Goal: Register for event/course

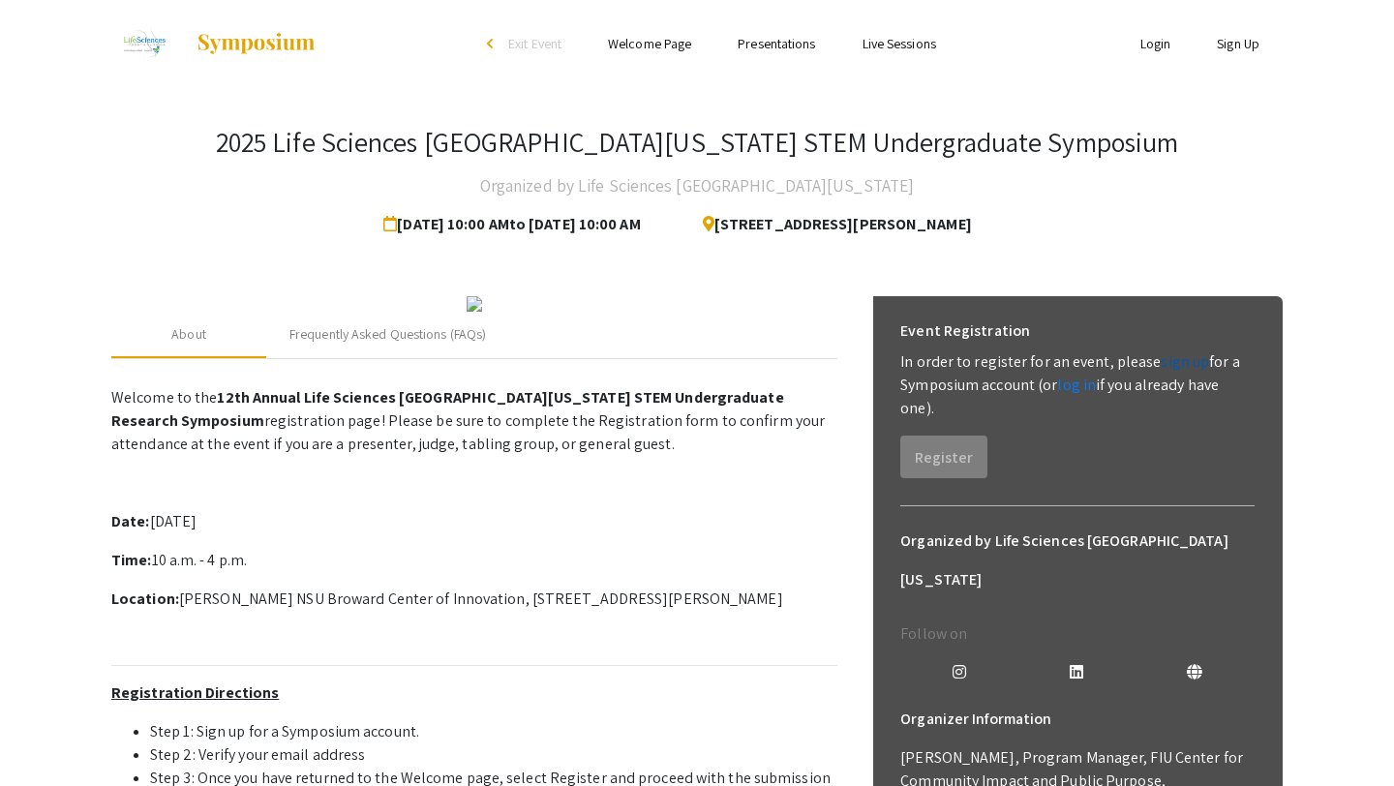
click at [1177, 367] on link "sign up" at bounding box center [1185, 362] width 48 height 20
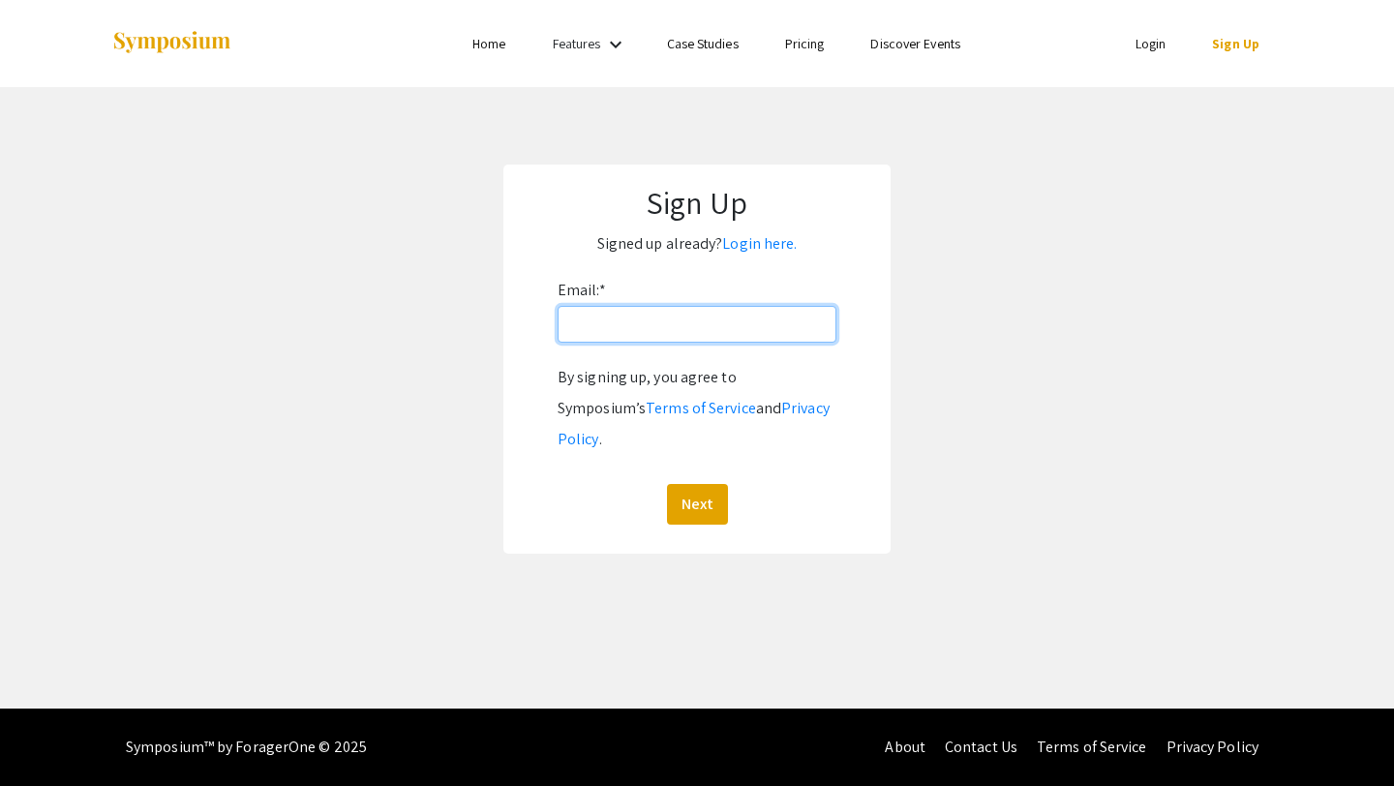
click at [749, 329] on input "Email: *" at bounding box center [697, 324] width 279 height 37
type input "[EMAIL_ADDRESS][DOMAIN_NAME]"
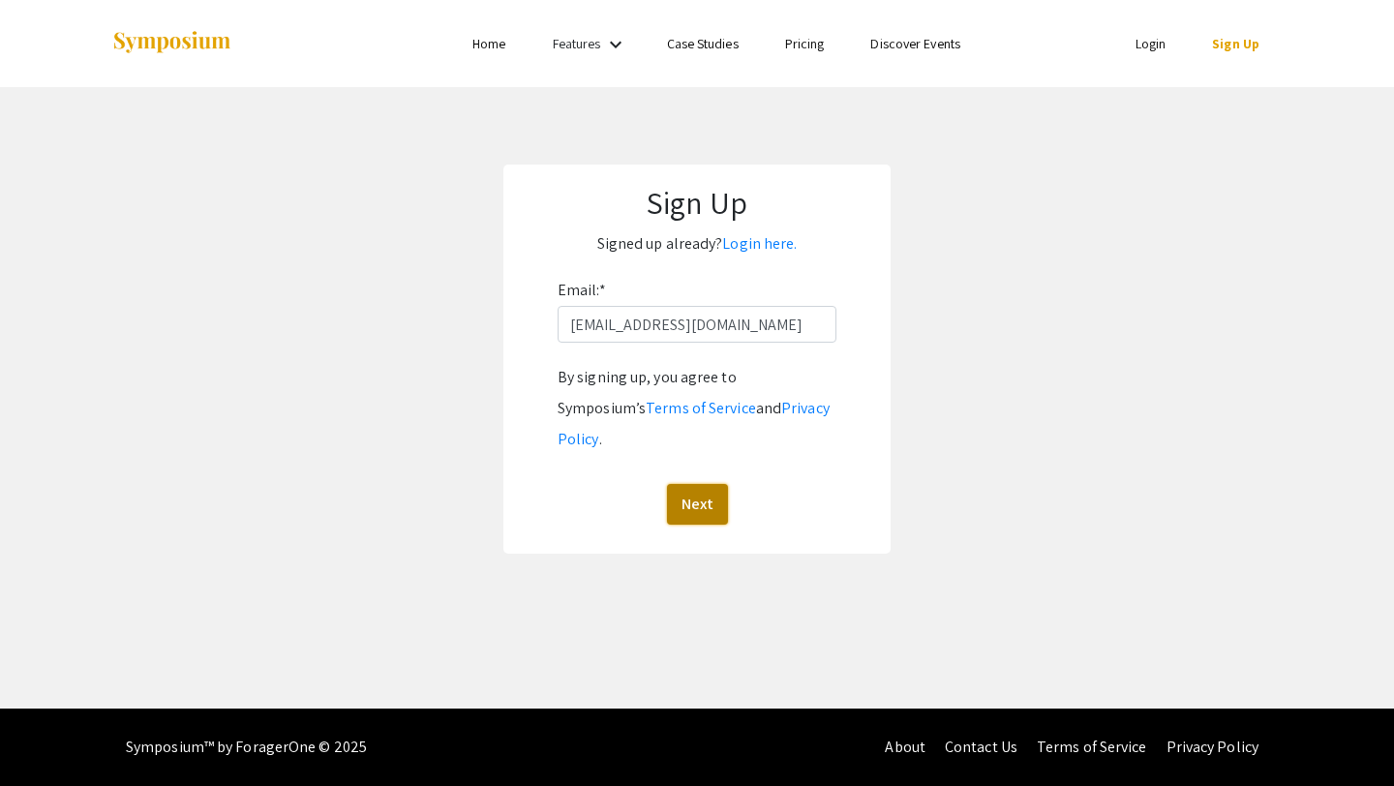
click at [690, 484] on button "Next" at bounding box center [697, 504] width 61 height 41
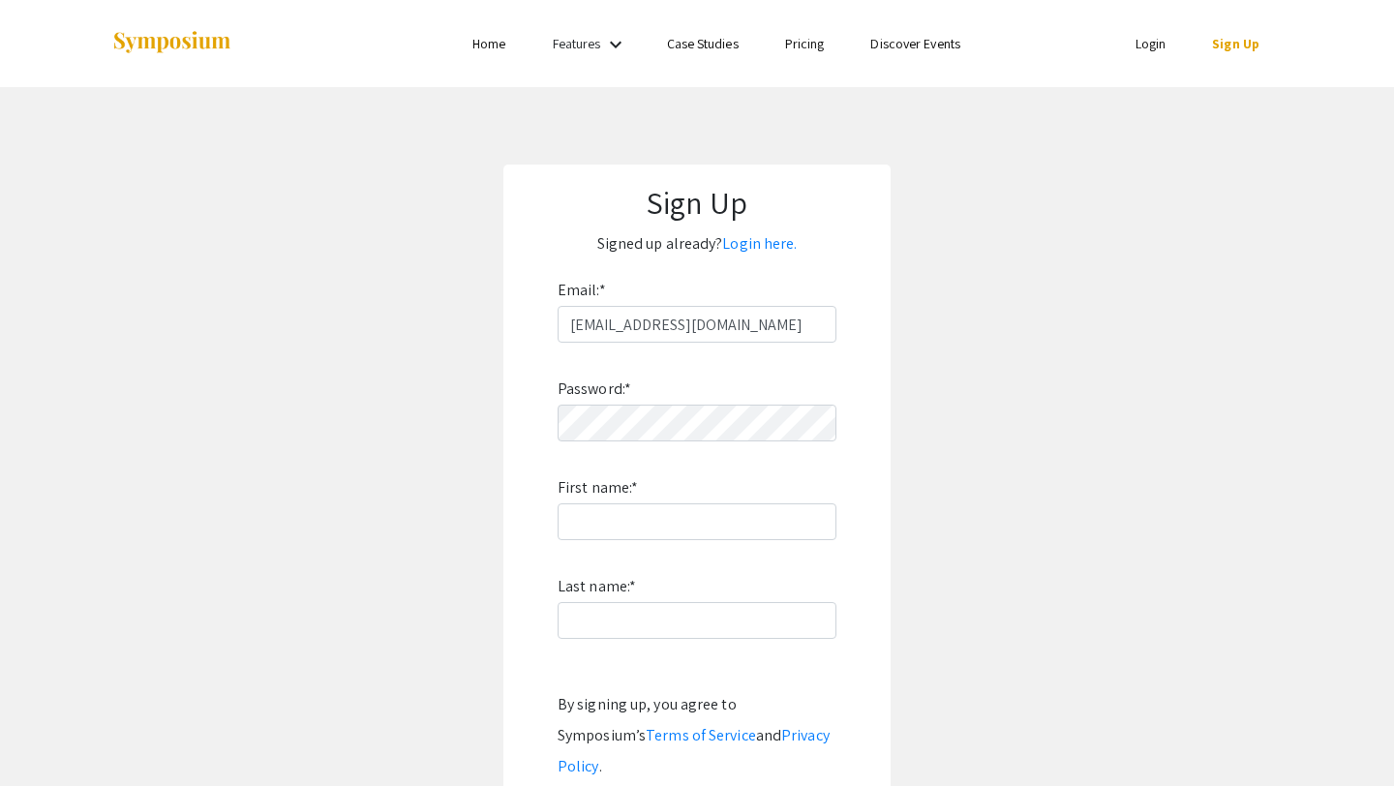
click at [627, 442] on div "Password: * First name: * Last name: * By signing up, you agree to Symposium’s …" at bounding box center [697, 597] width 279 height 509
click at [426, 415] on app-signup "Sign Up Signed up already? Login here. Email: * [EMAIL_ADDRESS][DOMAIN_NAME] Pa…" at bounding box center [697, 523] width 1394 height 717
click at [617, 517] on input "First name: *" at bounding box center [697, 522] width 279 height 37
click at [613, 528] on input "Shakti_2404" at bounding box center [697, 522] width 279 height 37
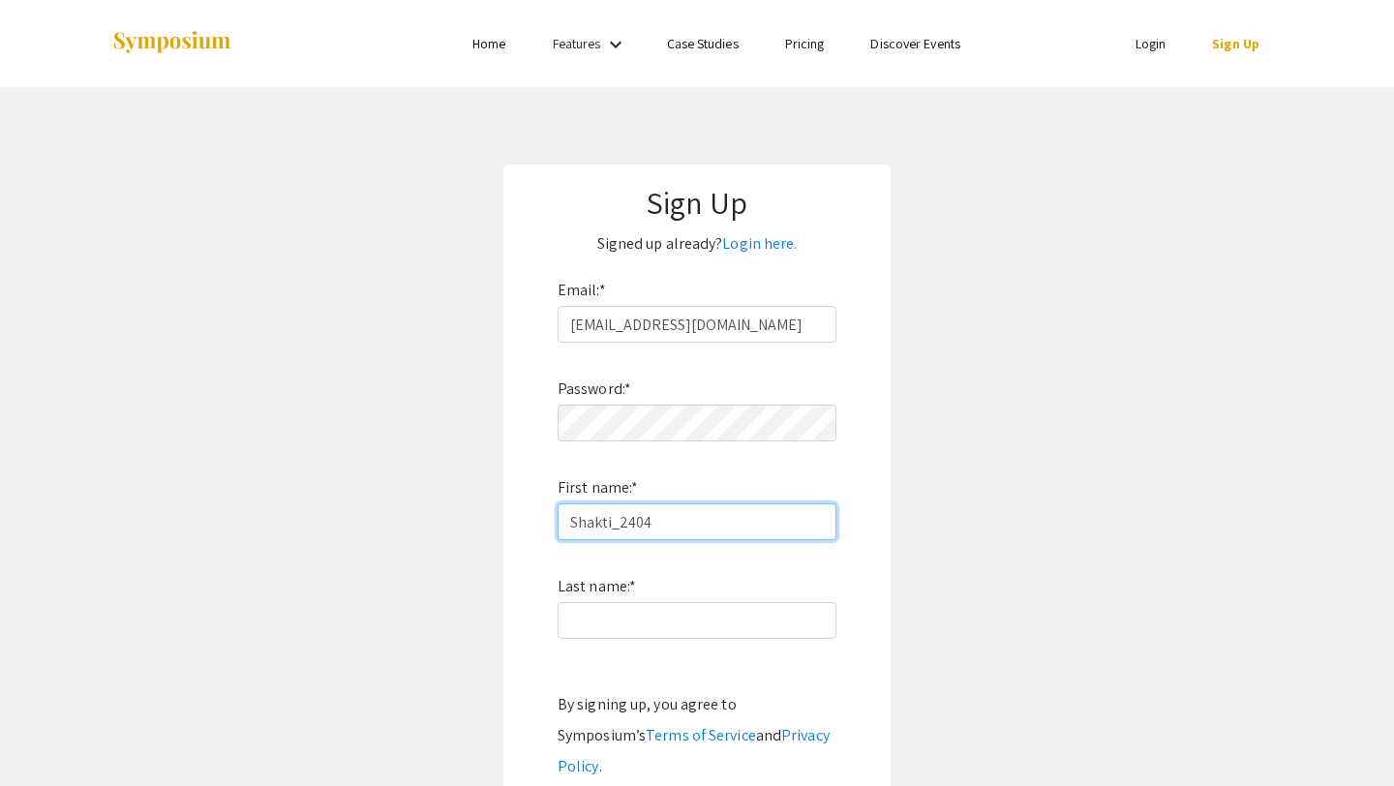
click at [613, 528] on input "Shakti_2404" at bounding box center [697, 522] width 279 height 37
type input "[PERSON_NAME]"
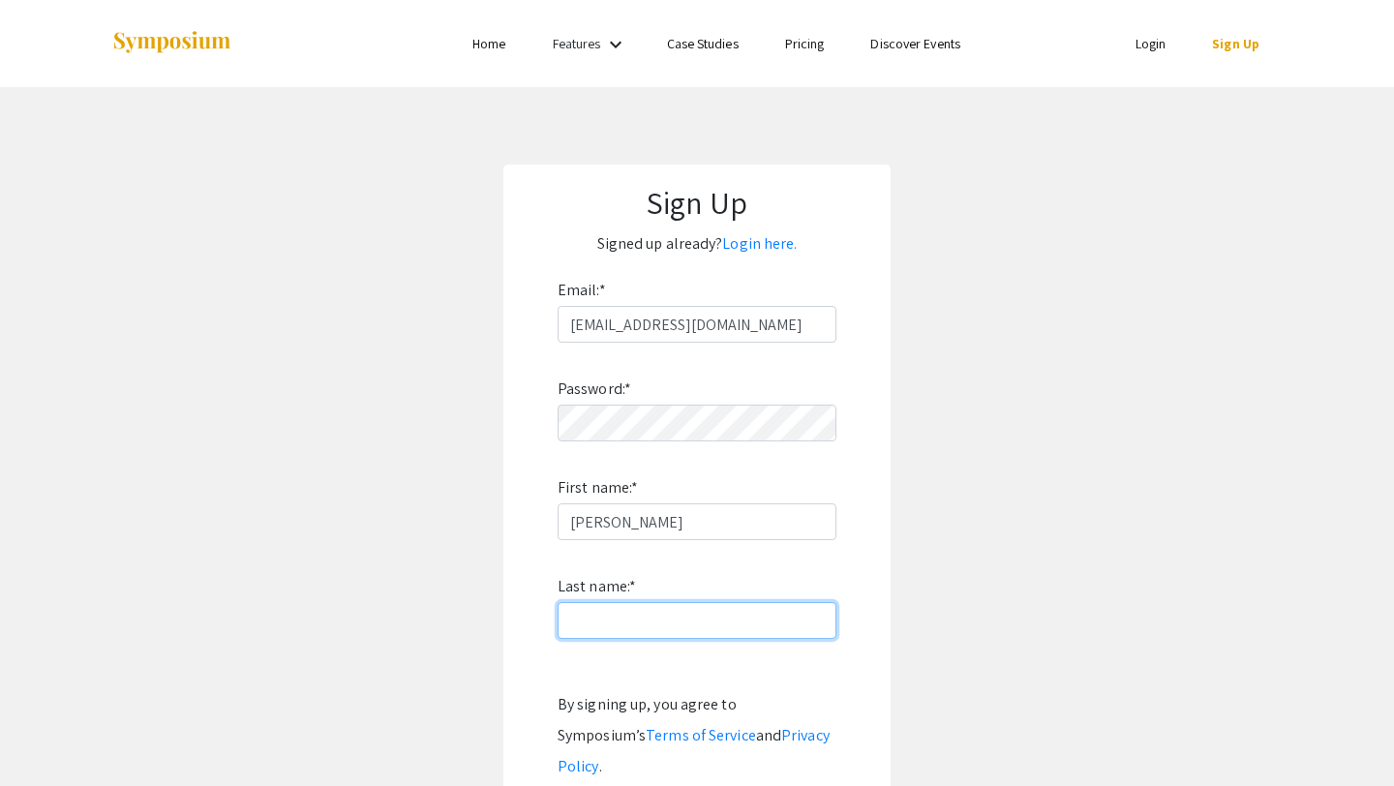
click at [633, 622] on input "Last name: *" at bounding box center [697, 620] width 279 height 37
type input "a"
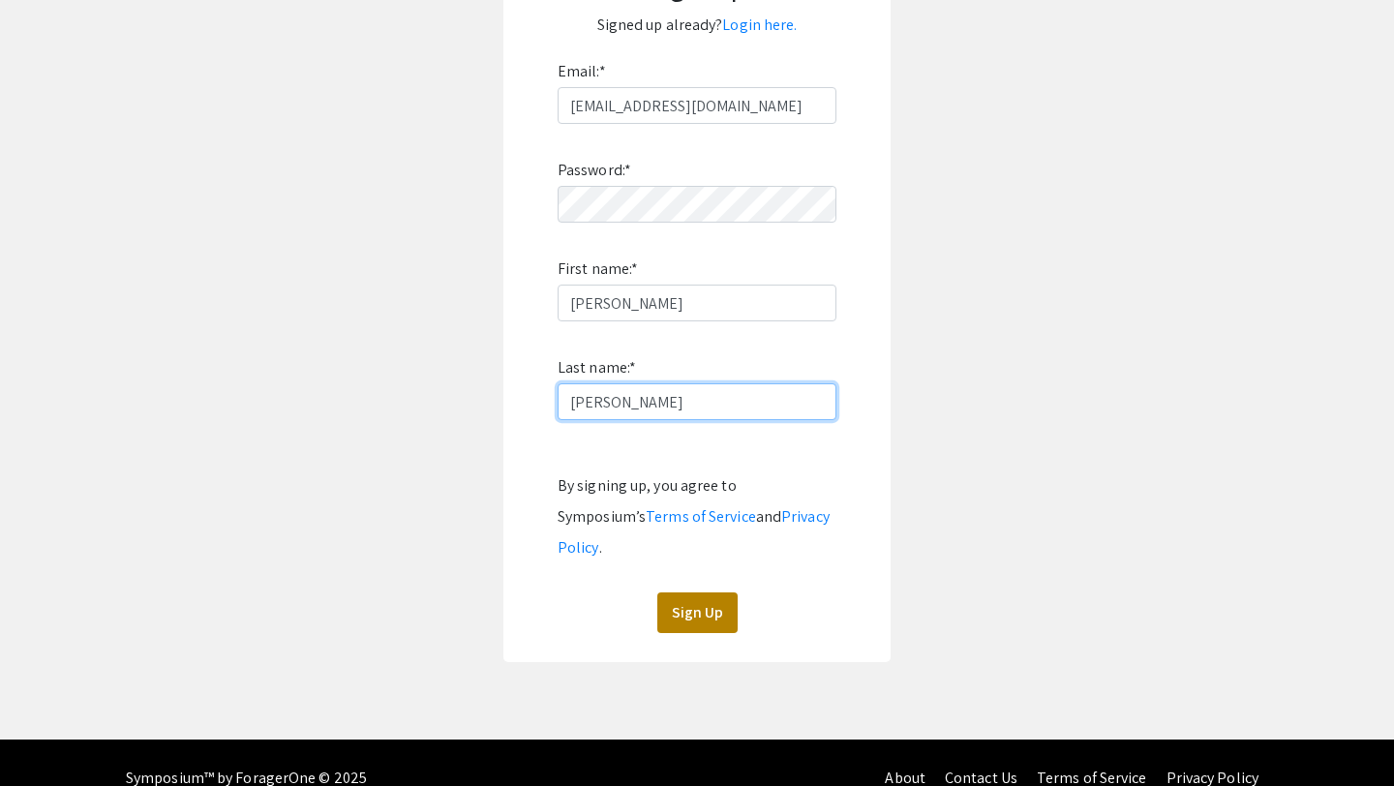
type input "[PERSON_NAME]"
click at [693, 593] on button "Sign Up" at bounding box center [697, 613] width 80 height 41
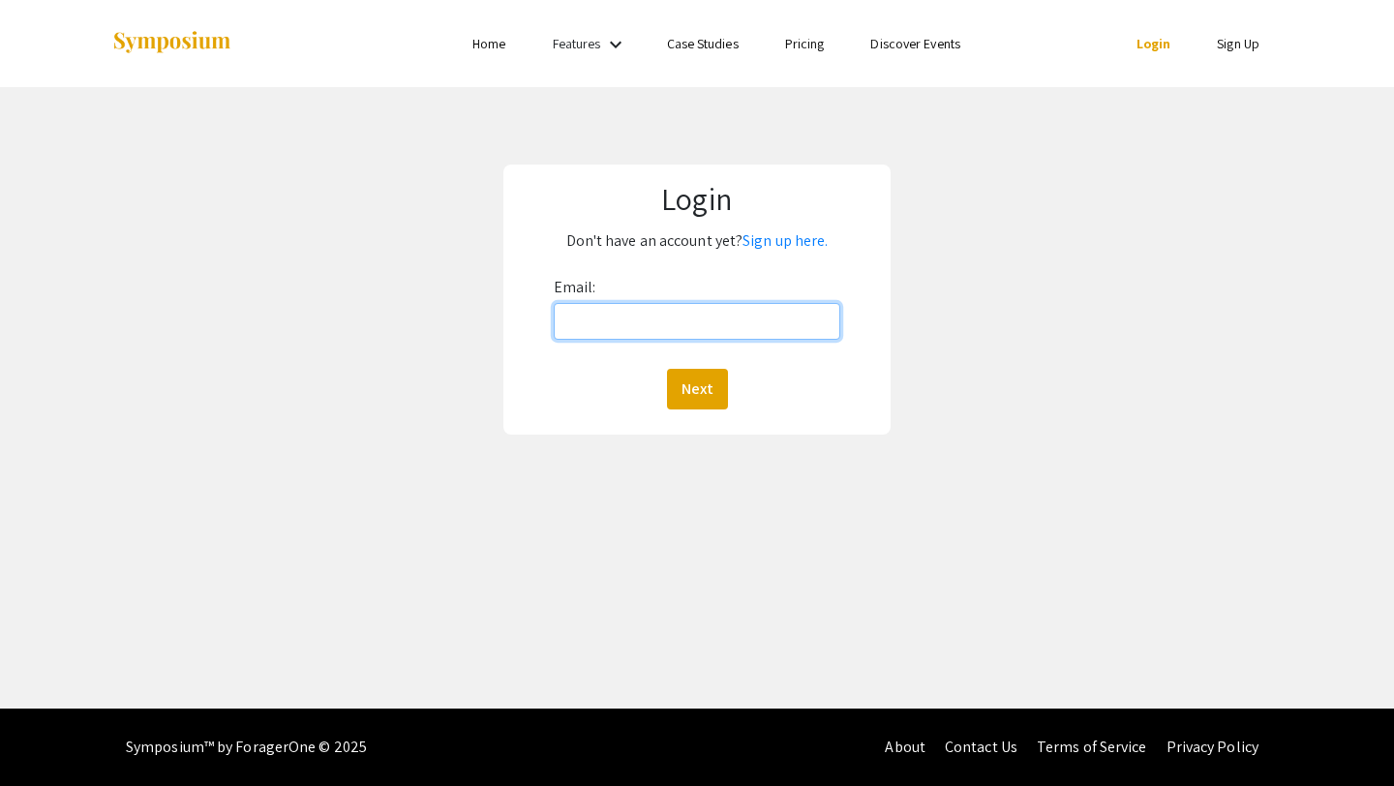
click at [596, 306] on input "Email:" at bounding box center [698, 321] width 288 height 37
type input "[EMAIL_ADDRESS][DOMAIN_NAME]"
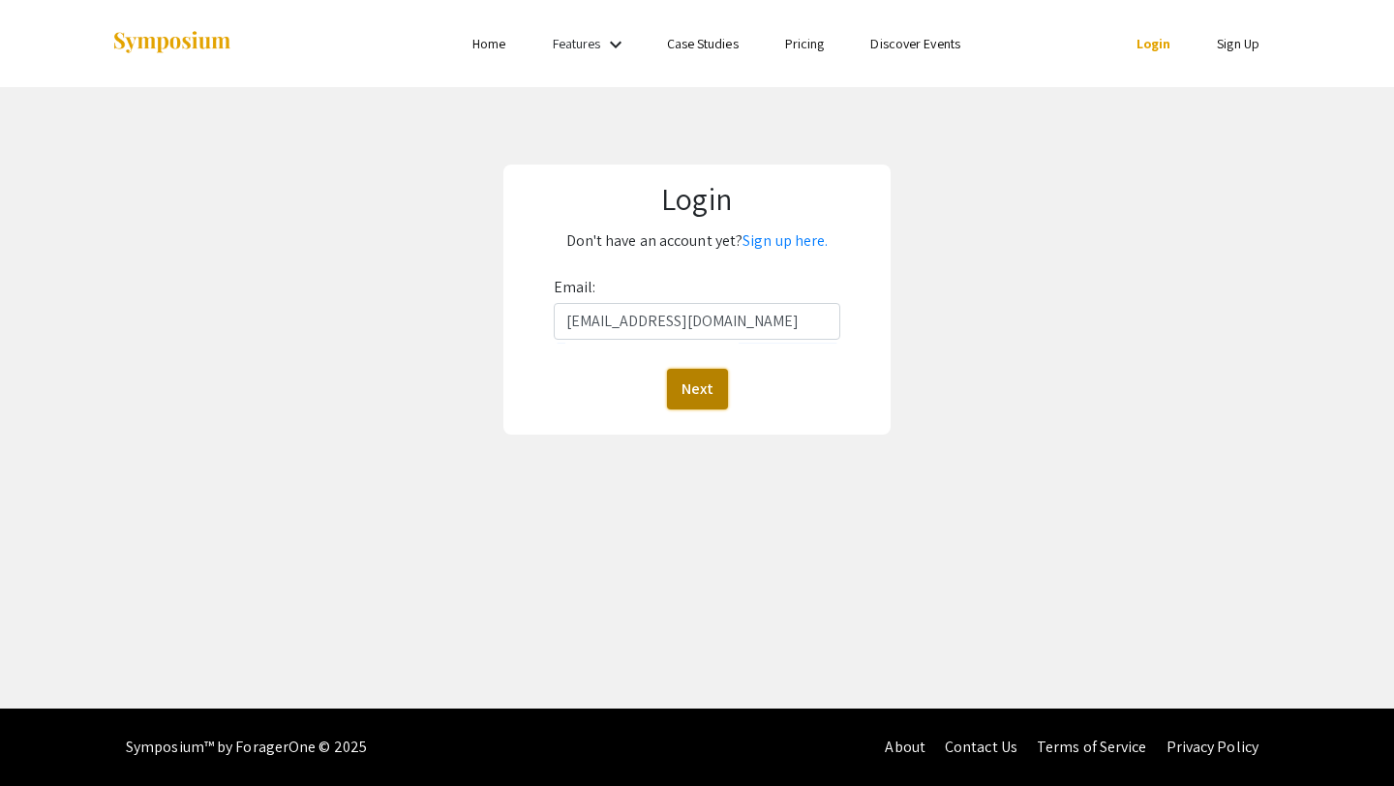
click at [693, 397] on button "Next" at bounding box center [697, 389] width 61 height 41
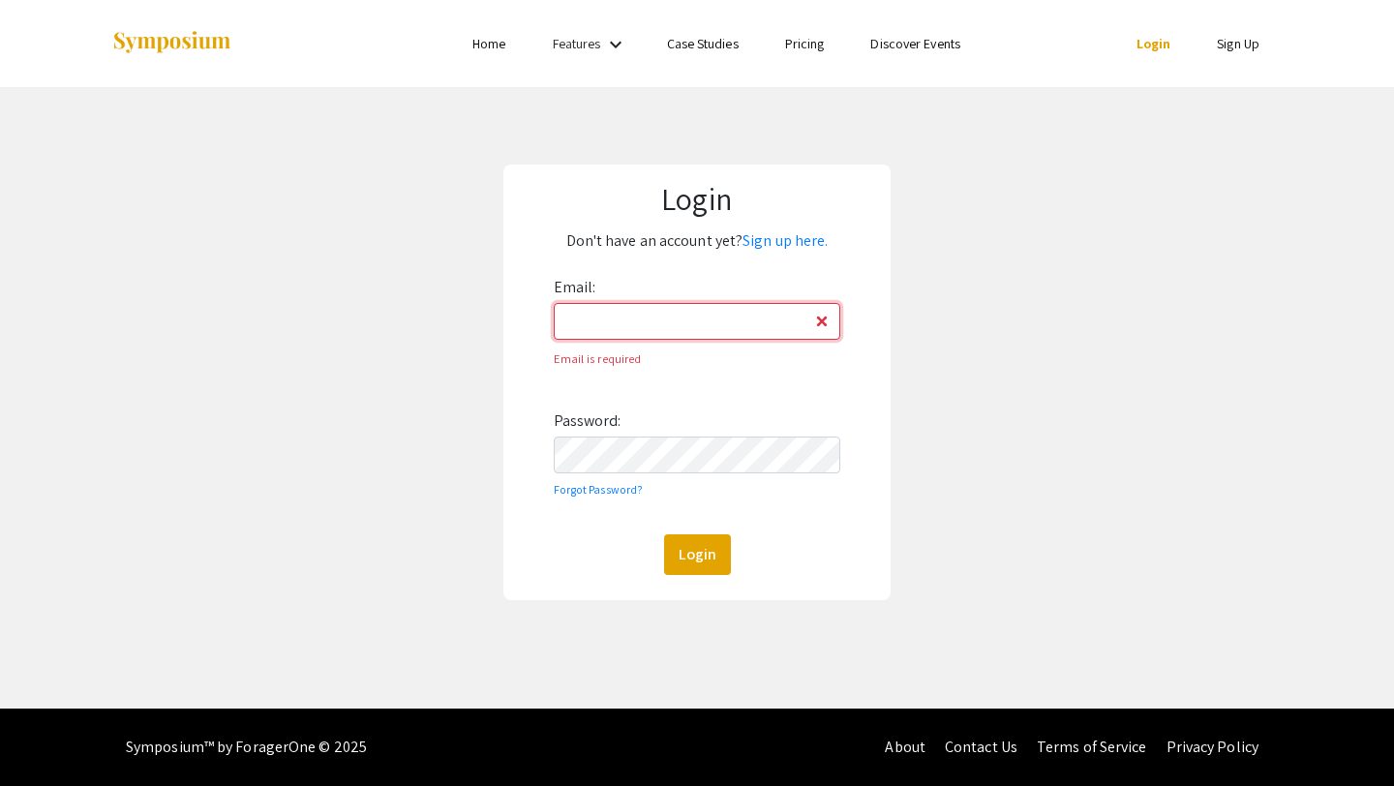
type input "[EMAIL_ADDRESS][DOMAIN_NAME]"
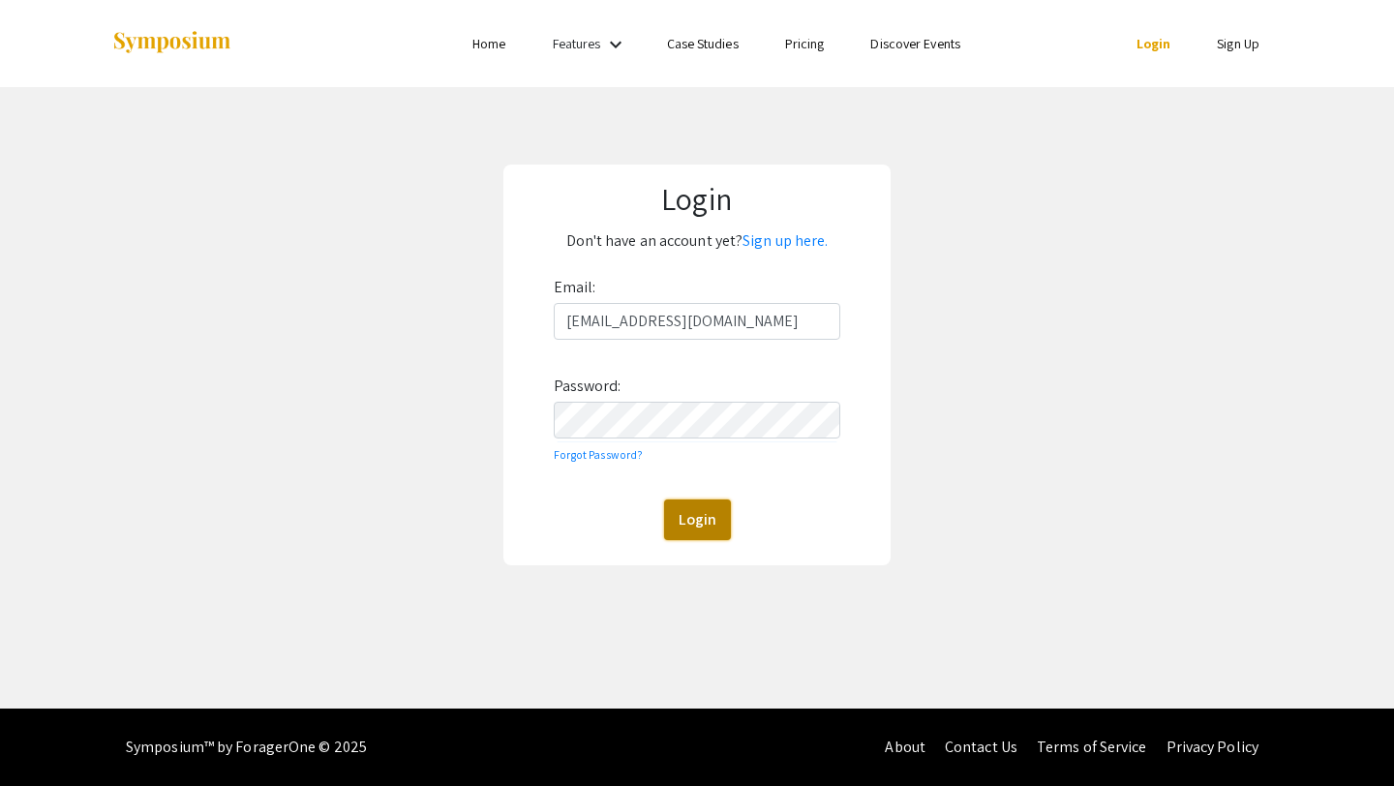
click at [682, 517] on button "Login" at bounding box center [697, 520] width 67 height 41
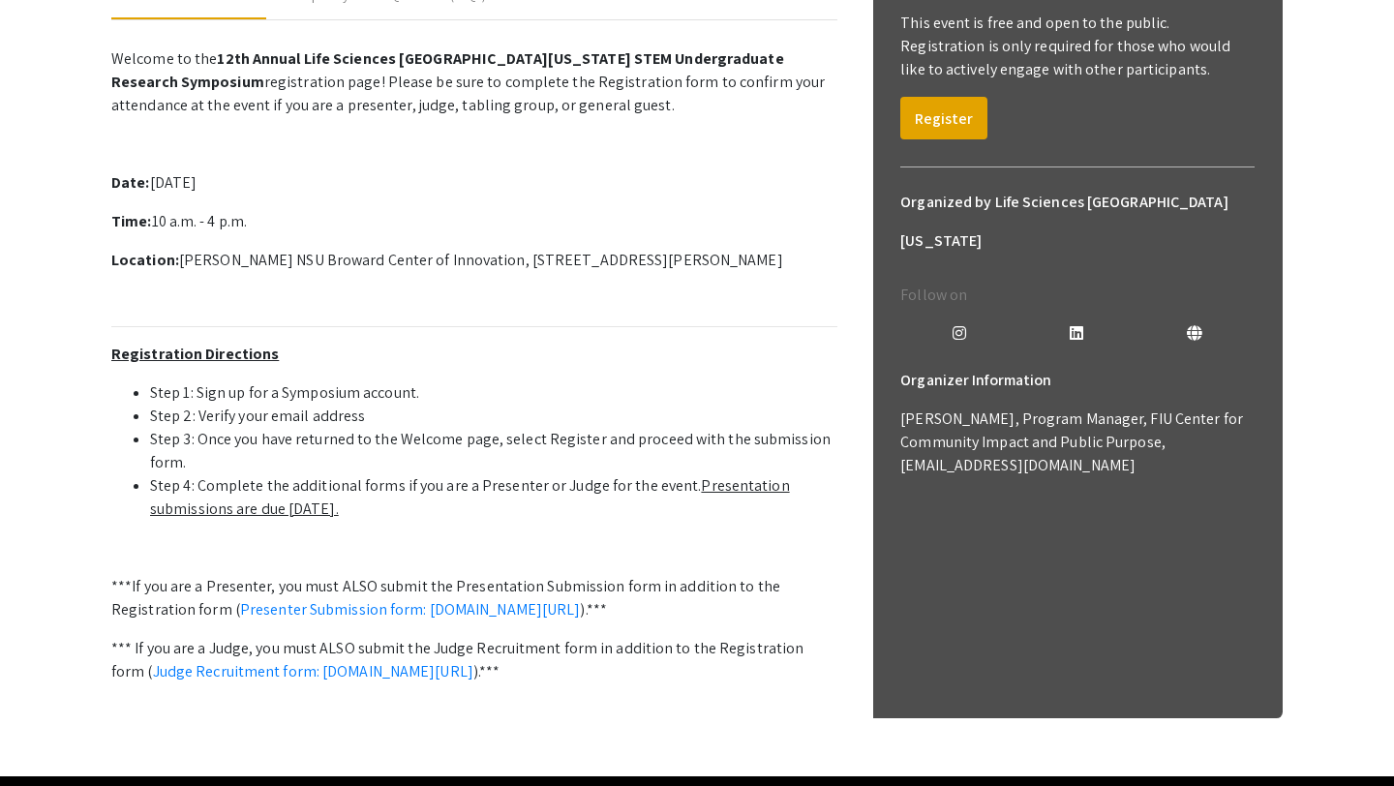
scroll to position [430, 0]
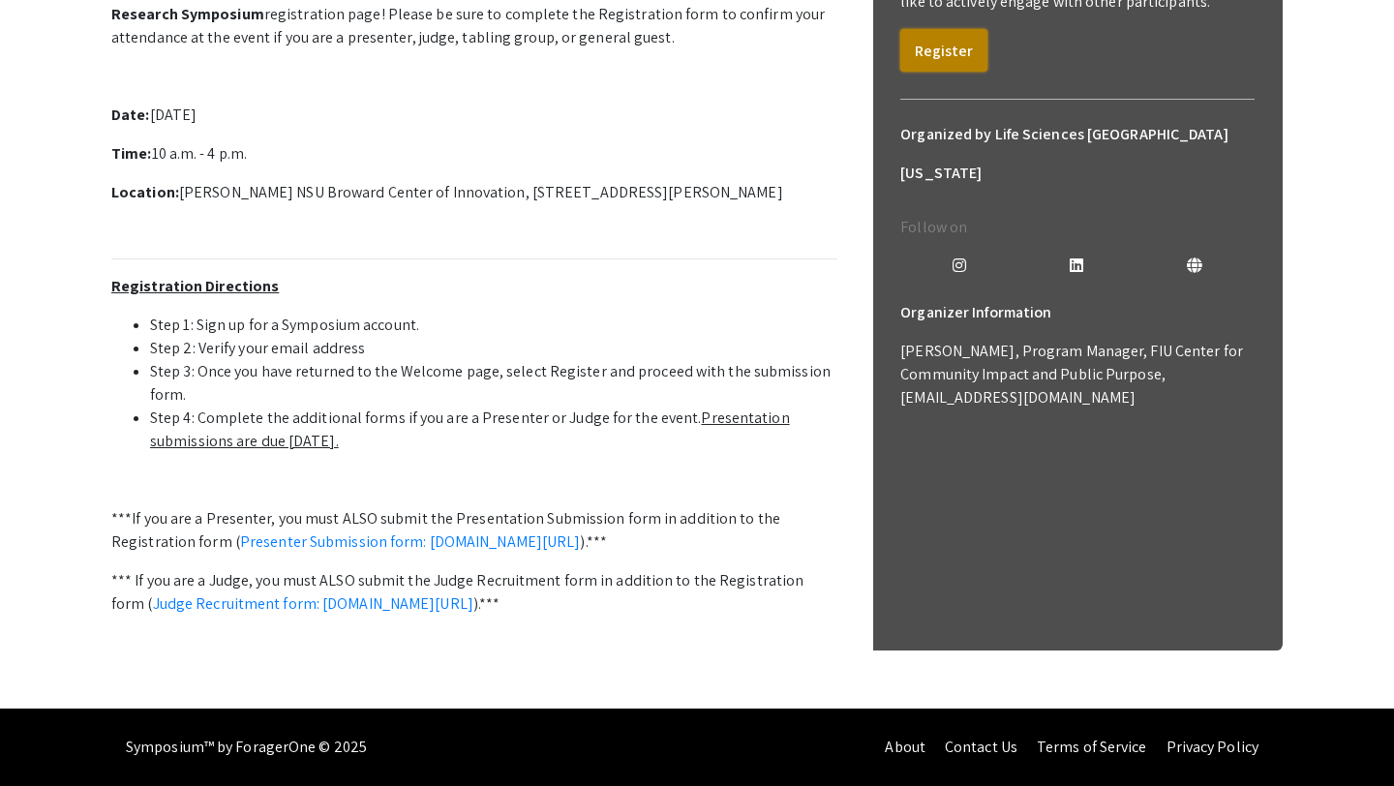
click at [931, 42] on button "Register" at bounding box center [944, 50] width 87 height 43
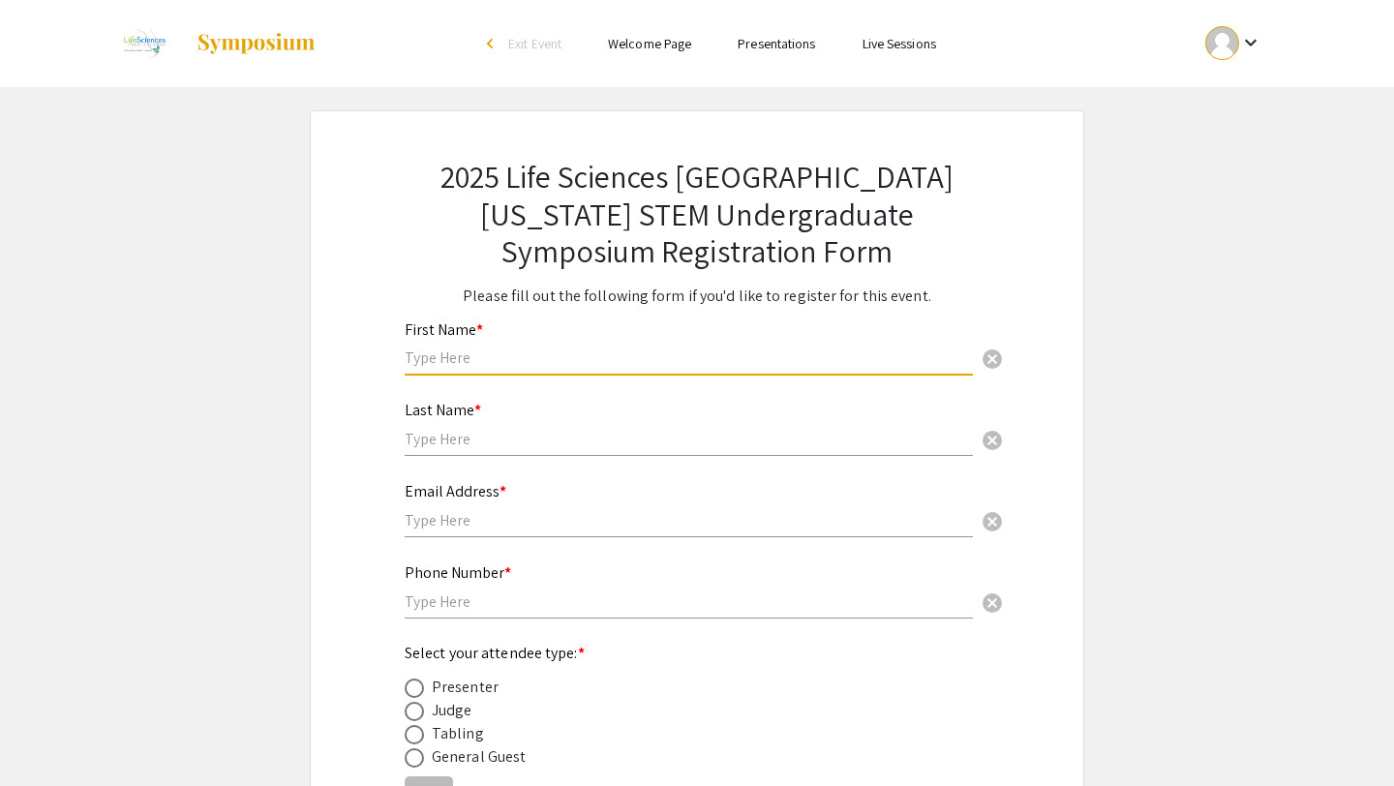
click at [603, 366] on input "text" at bounding box center [689, 358] width 568 height 20
type input "[PERSON_NAME]"
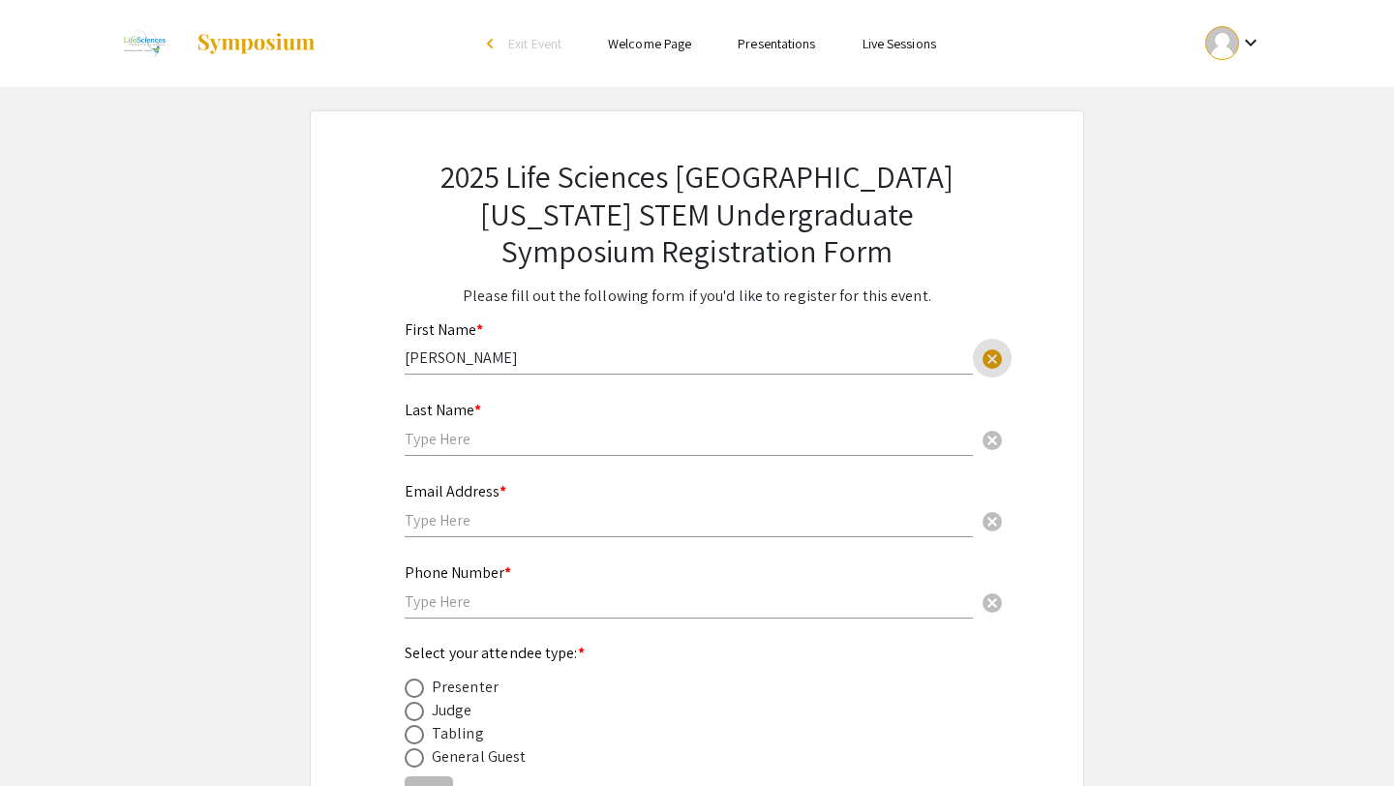
click at [471, 438] on input "text" at bounding box center [689, 439] width 568 height 20
type input "[PERSON_NAME]"
click at [464, 526] on input "text" at bounding box center [689, 520] width 568 height 20
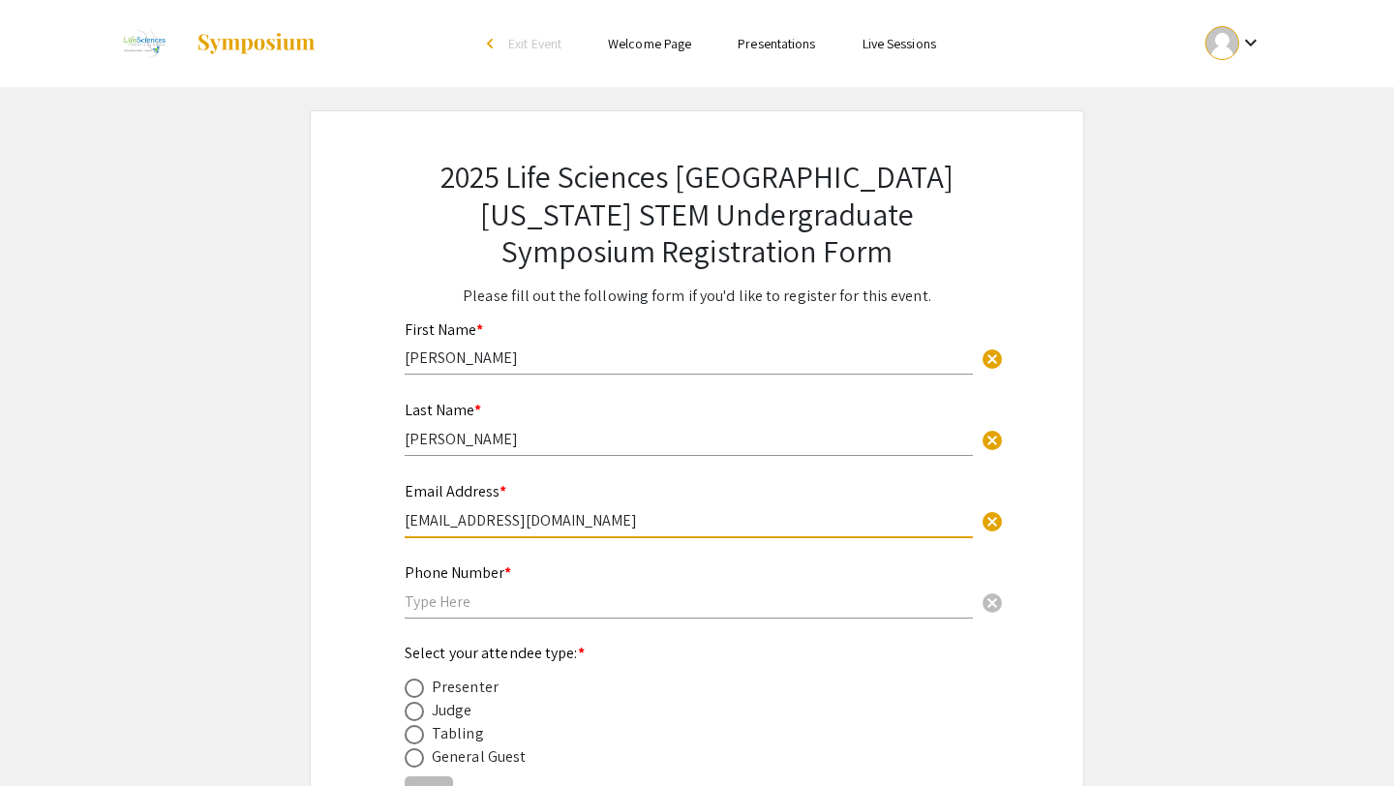
type input "[EMAIL_ADDRESS][DOMAIN_NAME]"
click at [430, 608] on input "text" at bounding box center [689, 602] width 568 height 20
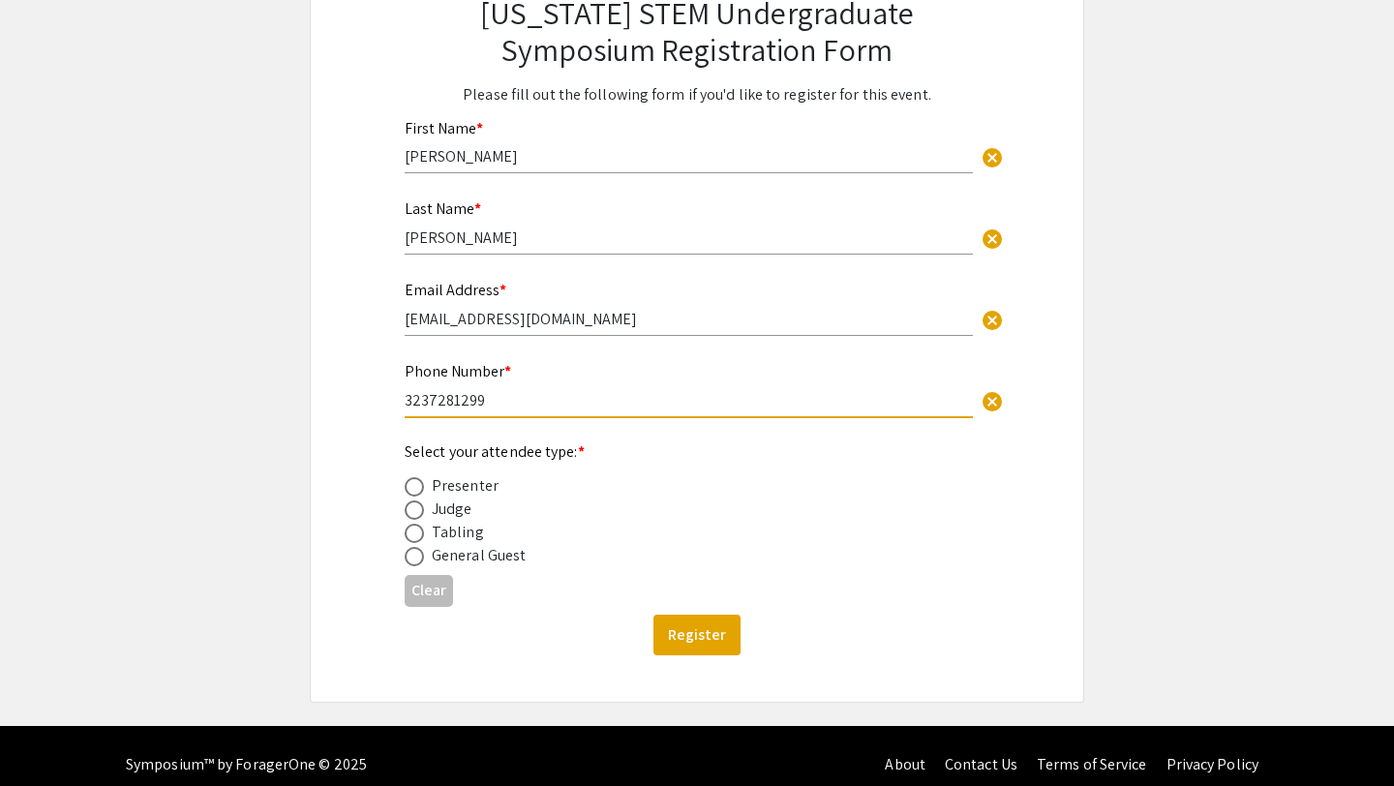
scroll to position [221, 0]
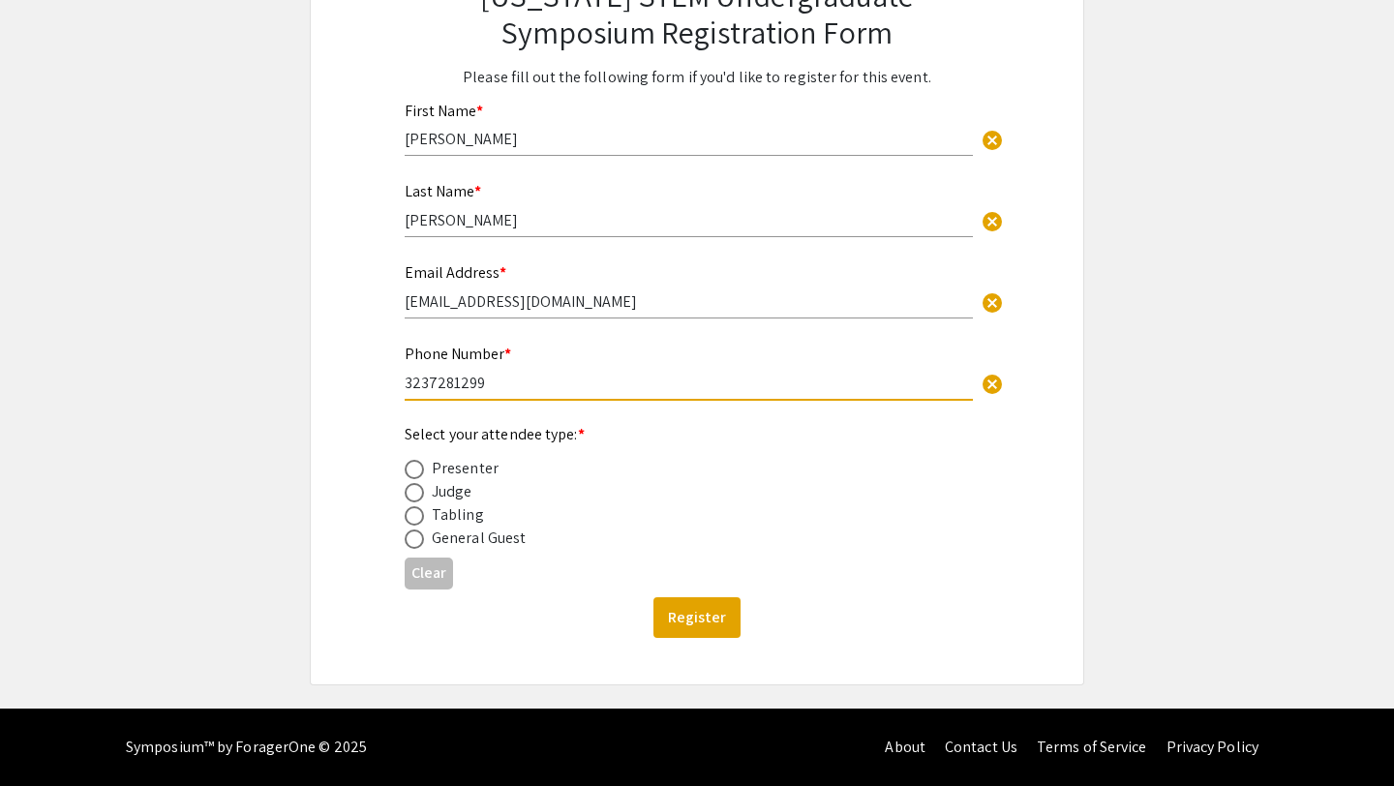
type input "3237281299"
click at [414, 469] on span at bounding box center [414, 469] width 19 height 19
click at [414, 469] on input "radio" at bounding box center [414, 469] width 19 height 19
radio input "true"
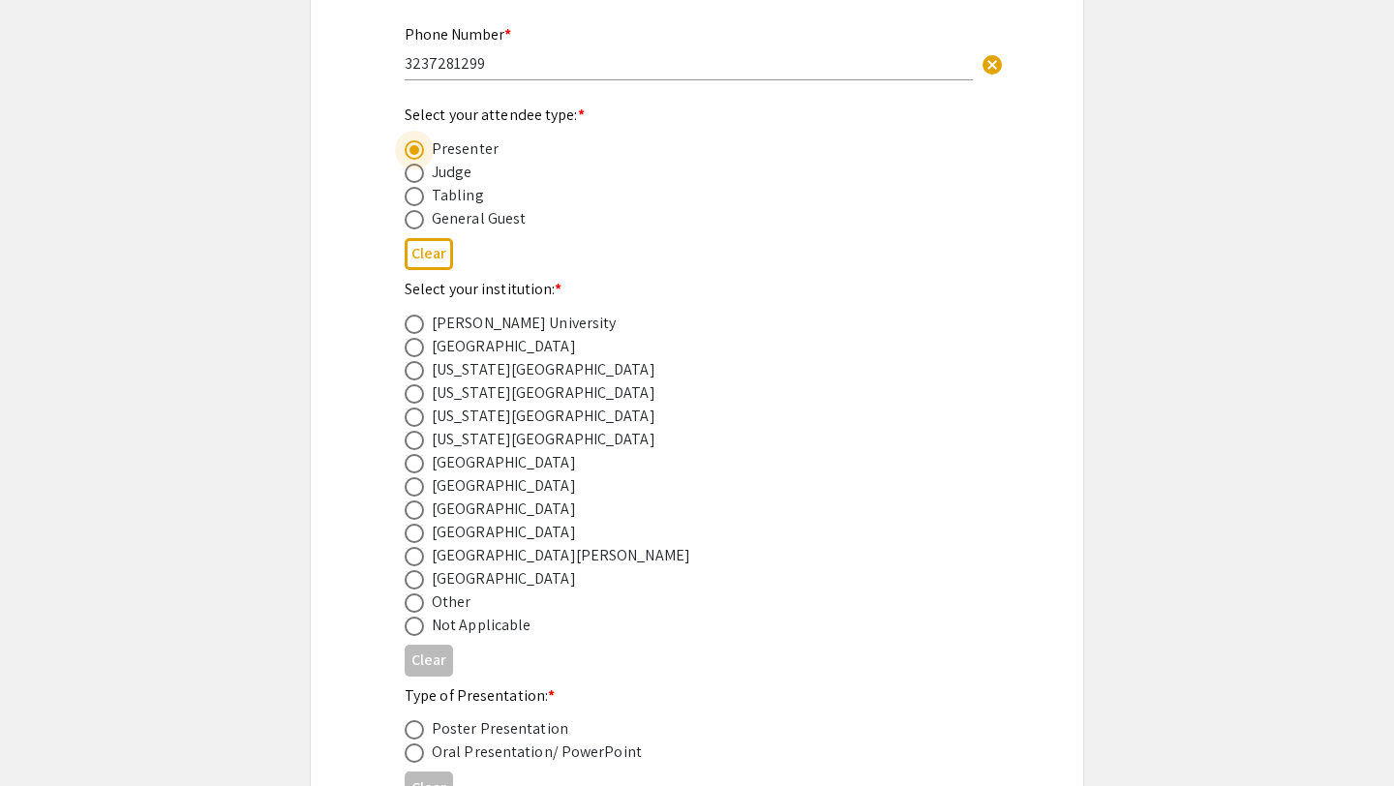
scroll to position [541, 0]
click at [416, 510] on span at bounding box center [414, 507] width 19 height 19
click at [416, 510] on input "radio" at bounding box center [414, 507] width 19 height 19
radio input "true"
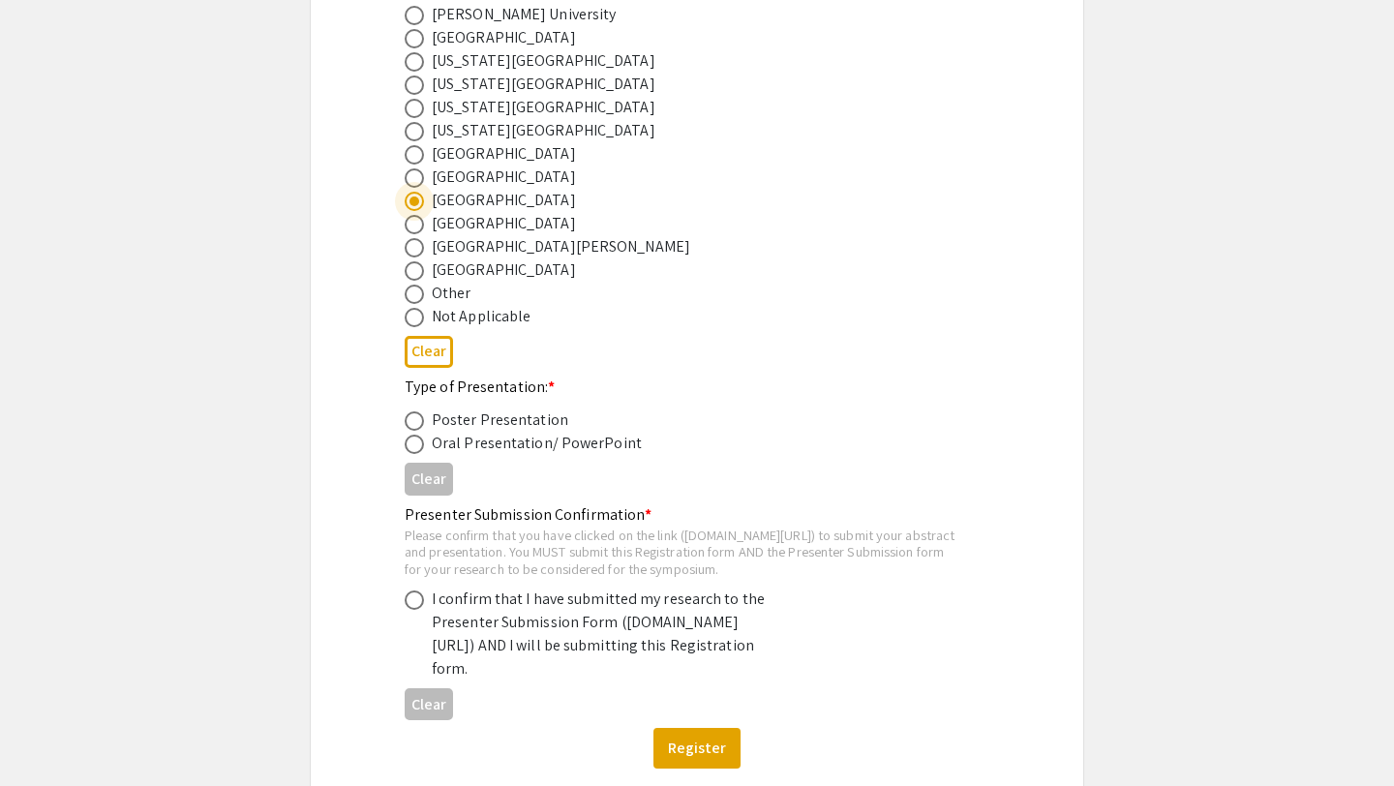
scroll to position [853, 0]
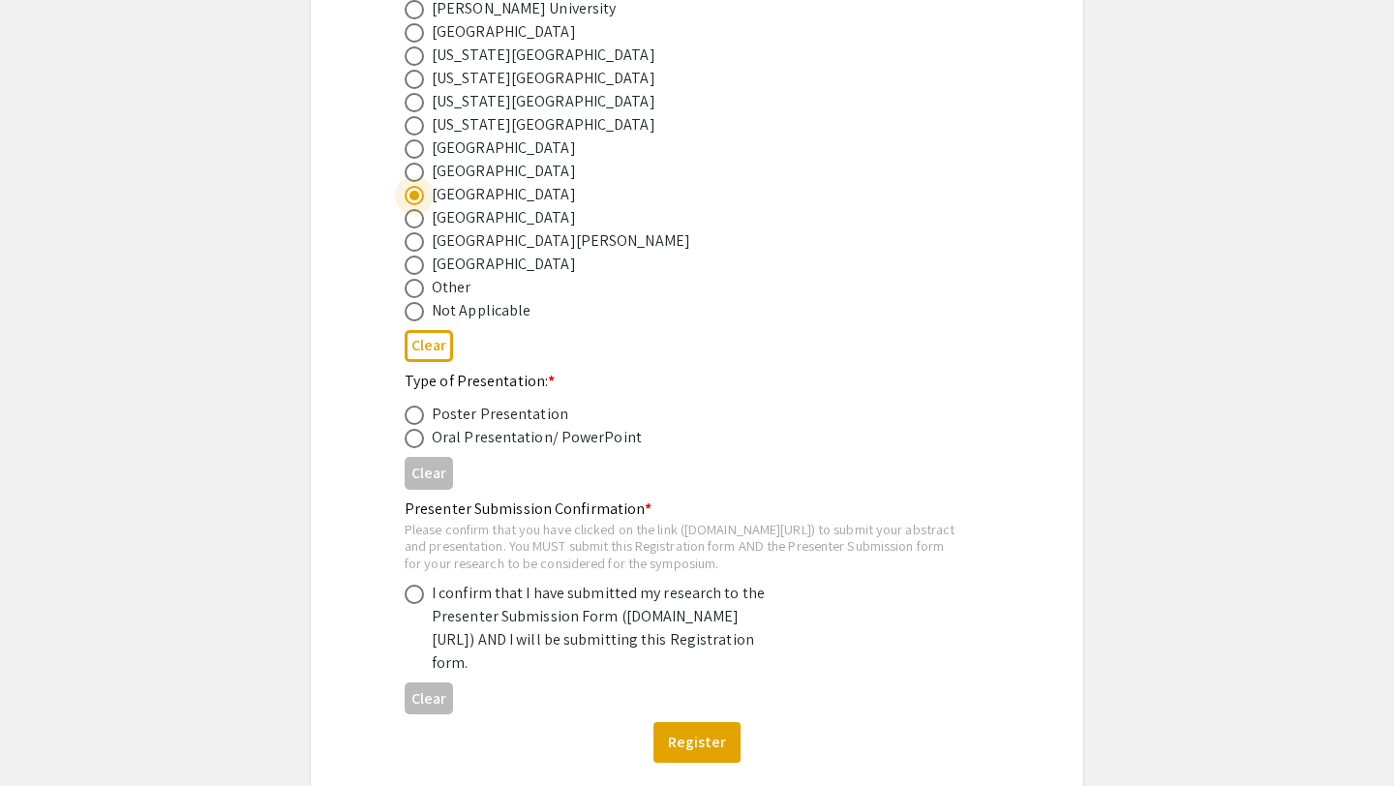
click at [419, 421] on span at bounding box center [414, 415] width 19 height 19
click at [419, 421] on input "radio" at bounding box center [414, 415] width 19 height 19
radio input "true"
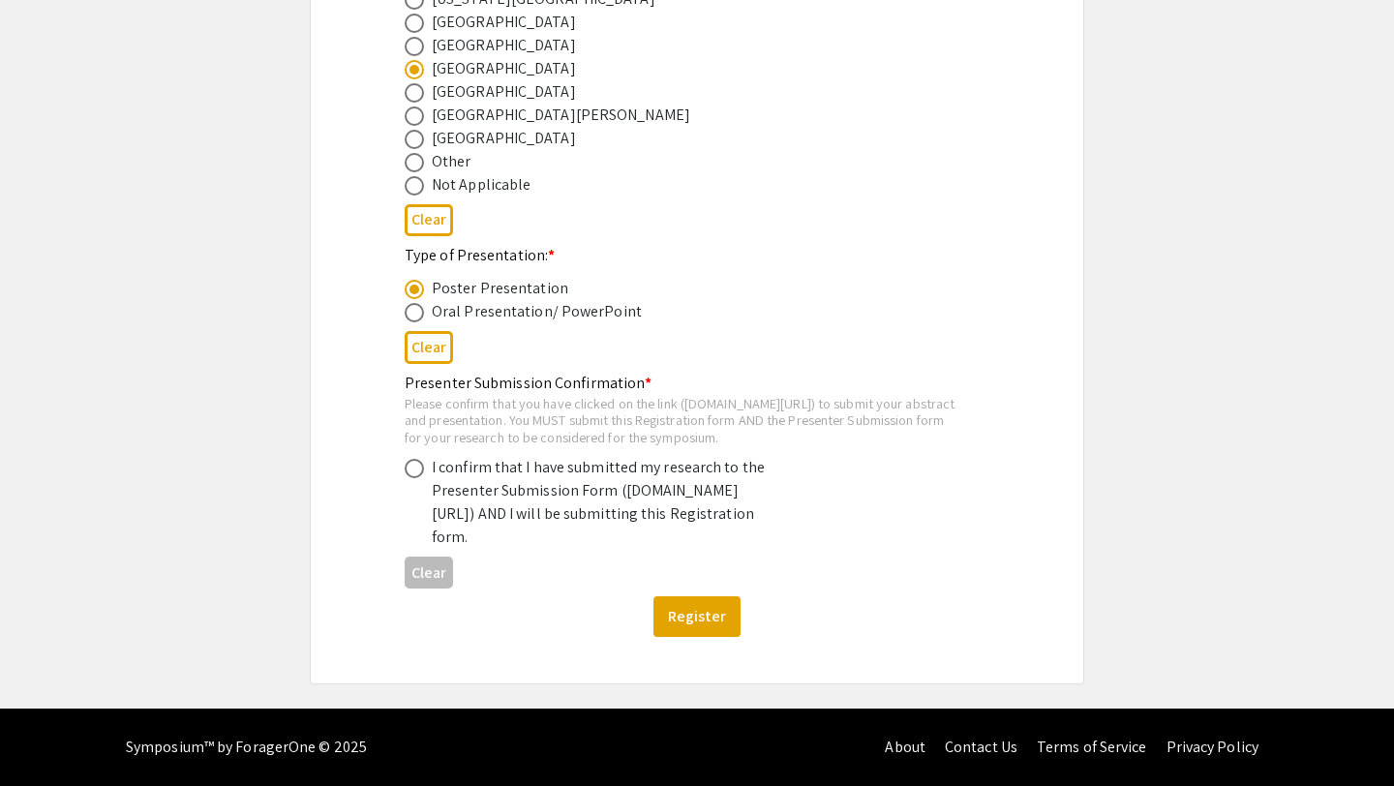
scroll to position [1021, 0]
click at [413, 459] on span at bounding box center [414, 468] width 19 height 19
click at [413, 459] on input "radio" at bounding box center [414, 468] width 19 height 19
radio input "true"
click at [695, 615] on button "Register" at bounding box center [697, 616] width 87 height 41
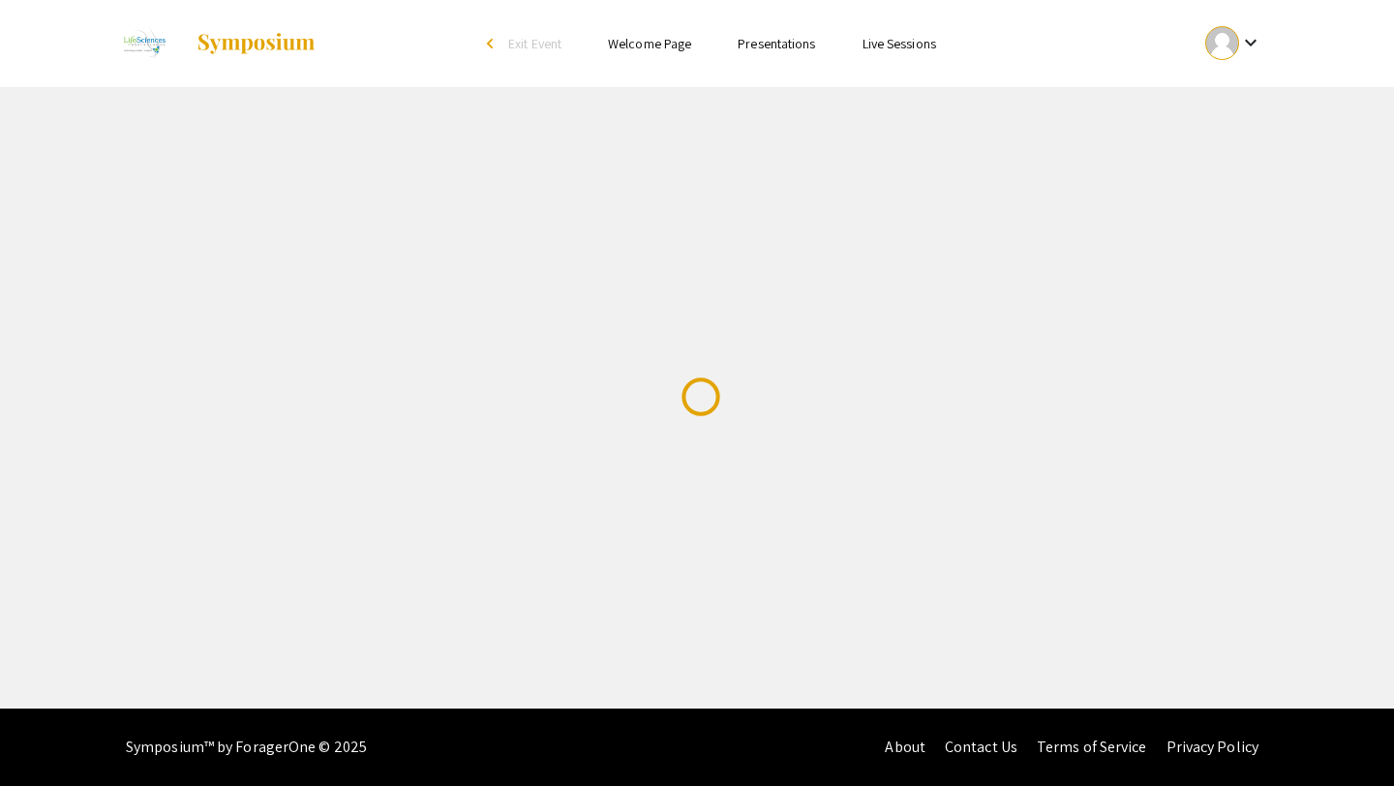
scroll to position [0, 0]
